Goal: Transaction & Acquisition: Obtain resource

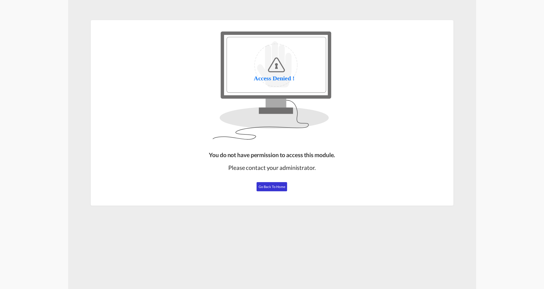
click at [276, 187] on span "Go Back to Home" at bounding box center [272, 187] width 27 height 4
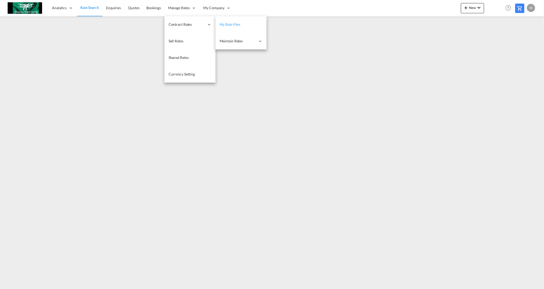
click at [238, 21] on link "My Rate Files" at bounding box center [241, 24] width 51 height 17
click at [181, 44] on link "Sell Rates" at bounding box center [189, 41] width 51 height 17
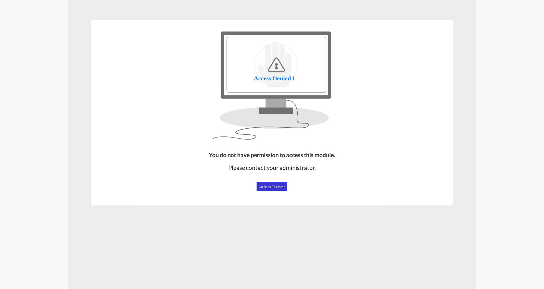
click at [271, 189] on button "Go Back to Home" at bounding box center [272, 186] width 31 height 9
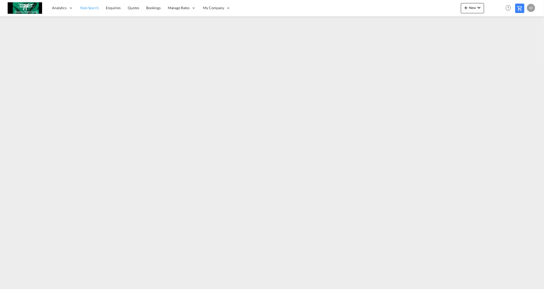
click at [92, 8] on span "Rate Search" at bounding box center [89, 8] width 18 height 4
click at [473, 9] on span "New" at bounding box center [472, 8] width 19 height 4
click at [424, 7] on md-backdrop at bounding box center [272, 144] width 544 height 289
click at [467, 7] on md-icon "icon-plus 400-fg" at bounding box center [466, 8] width 6 height 6
drag, startPoint x: 296, startPoint y: 11, endPoint x: 291, endPoint y: 9, distance: 5.4
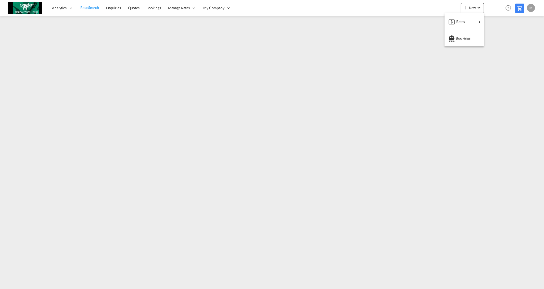
click at [296, 11] on md-backdrop at bounding box center [272, 144] width 544 height 289
click at [471, 7] on span "New" at bounding box center [472, 8] width 19 height 4
click at [424, 7] on md-backdrop at bounding box center [272, 144] width 544 height 289
click at [469, 10] on md-icon "icon-plus 400-fg" at bounding box center [466, 8] width 6 height 6
click at [497, 20] on span "Ratecard" at bounding box center [494, 22] width 6 height 10
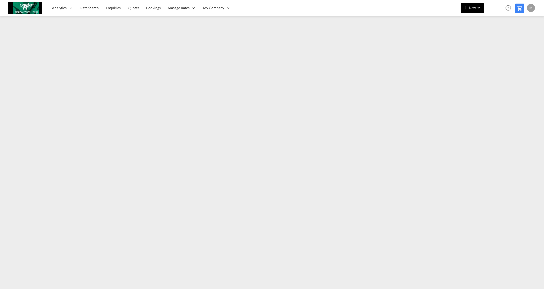
click at [469, 8] on md-icon "icon-plus 400-fg" at bounding box center [466, 8] width 6 height 6
click at [497, 36] on span "Ratesheet" at bounding box center [494, 38] width 6 height 10
click at [84, 9] on span "Rate Search" at bounding box center [89, 8] width 18 height 4
